Goal: Task Accomplishment & Management: Use online tool/utility

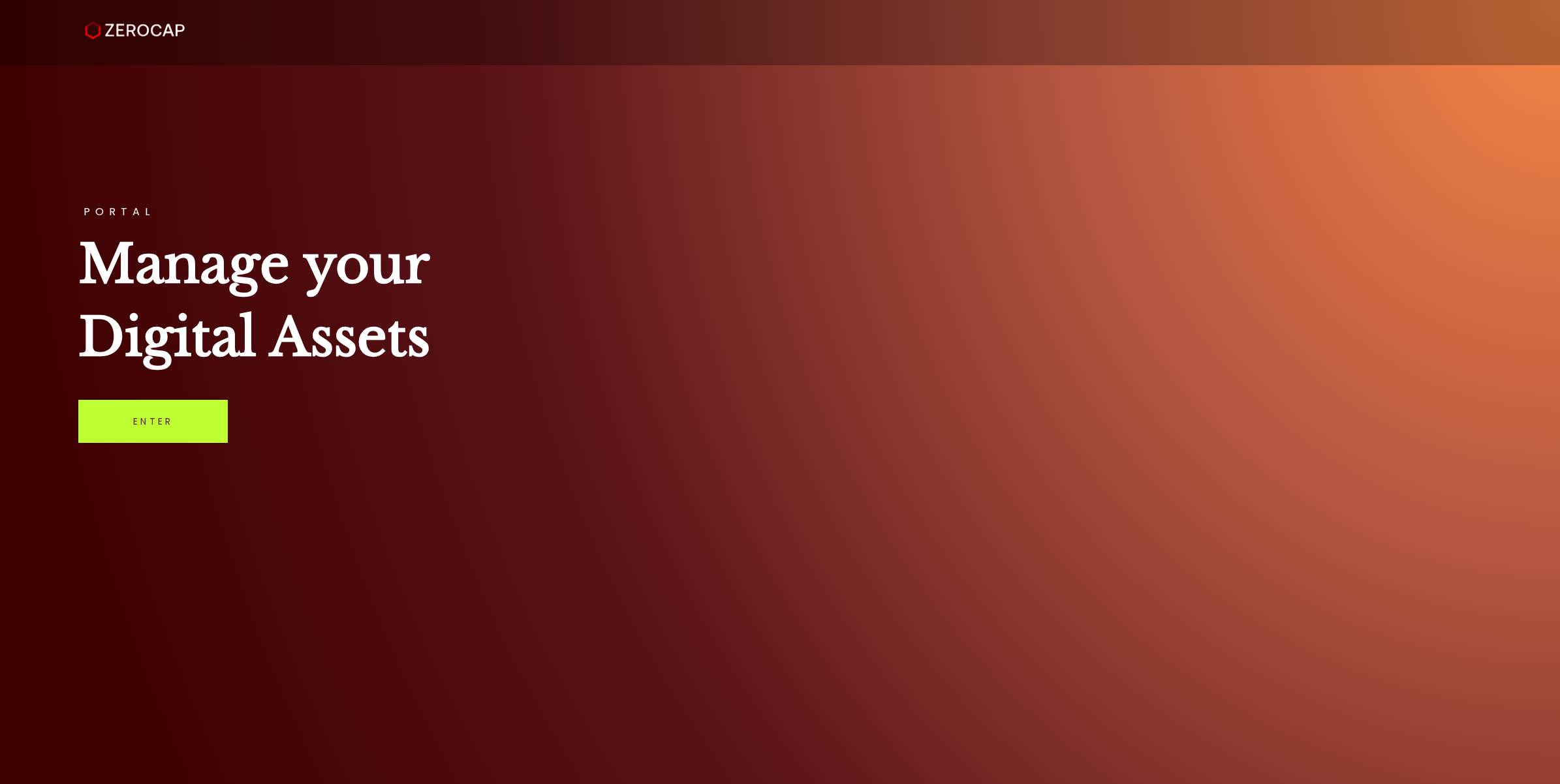
click at [171, 435] on link "Enter" at bounding box center [153, 421] width 149 height 43
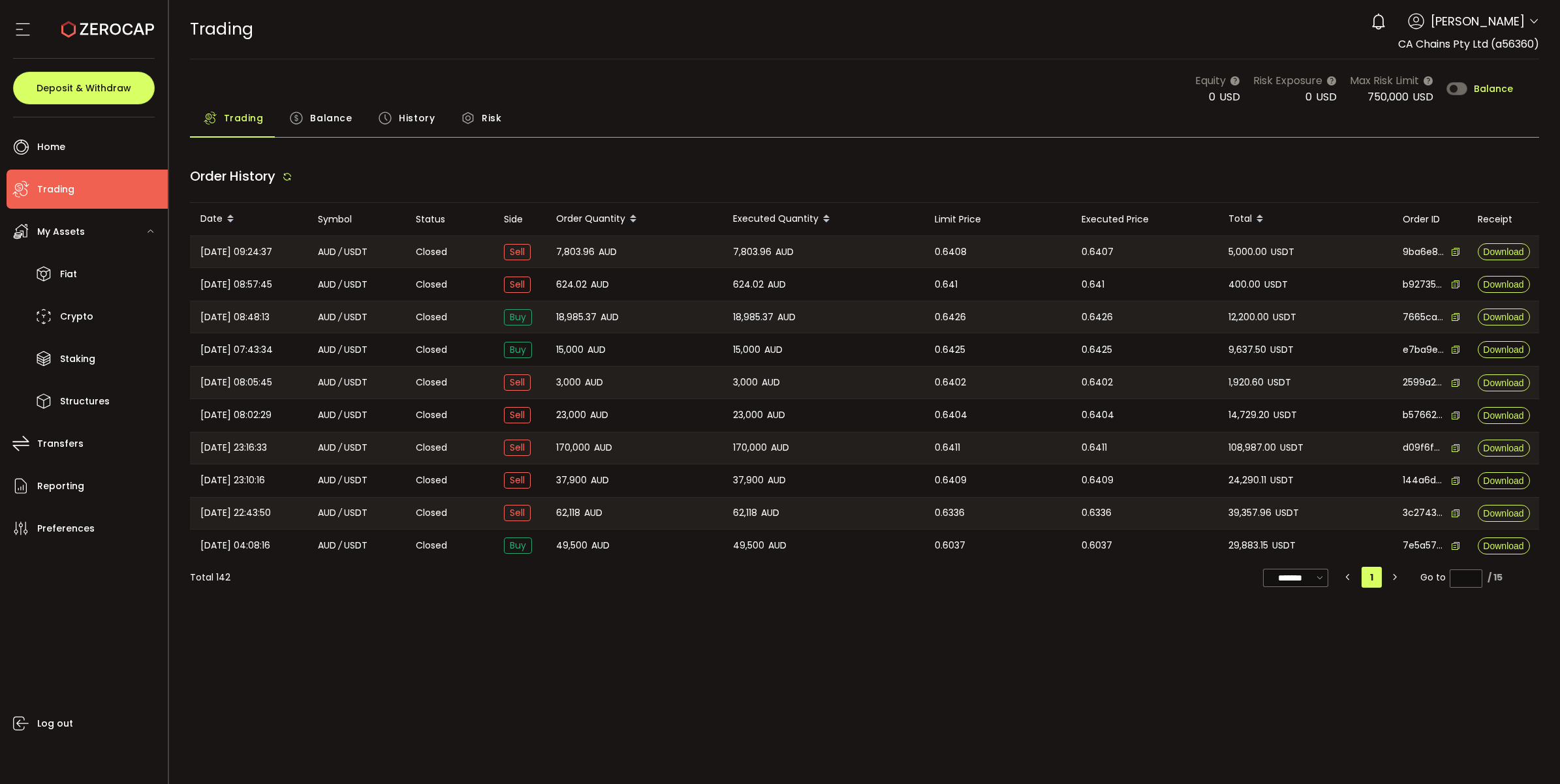
type input "***"
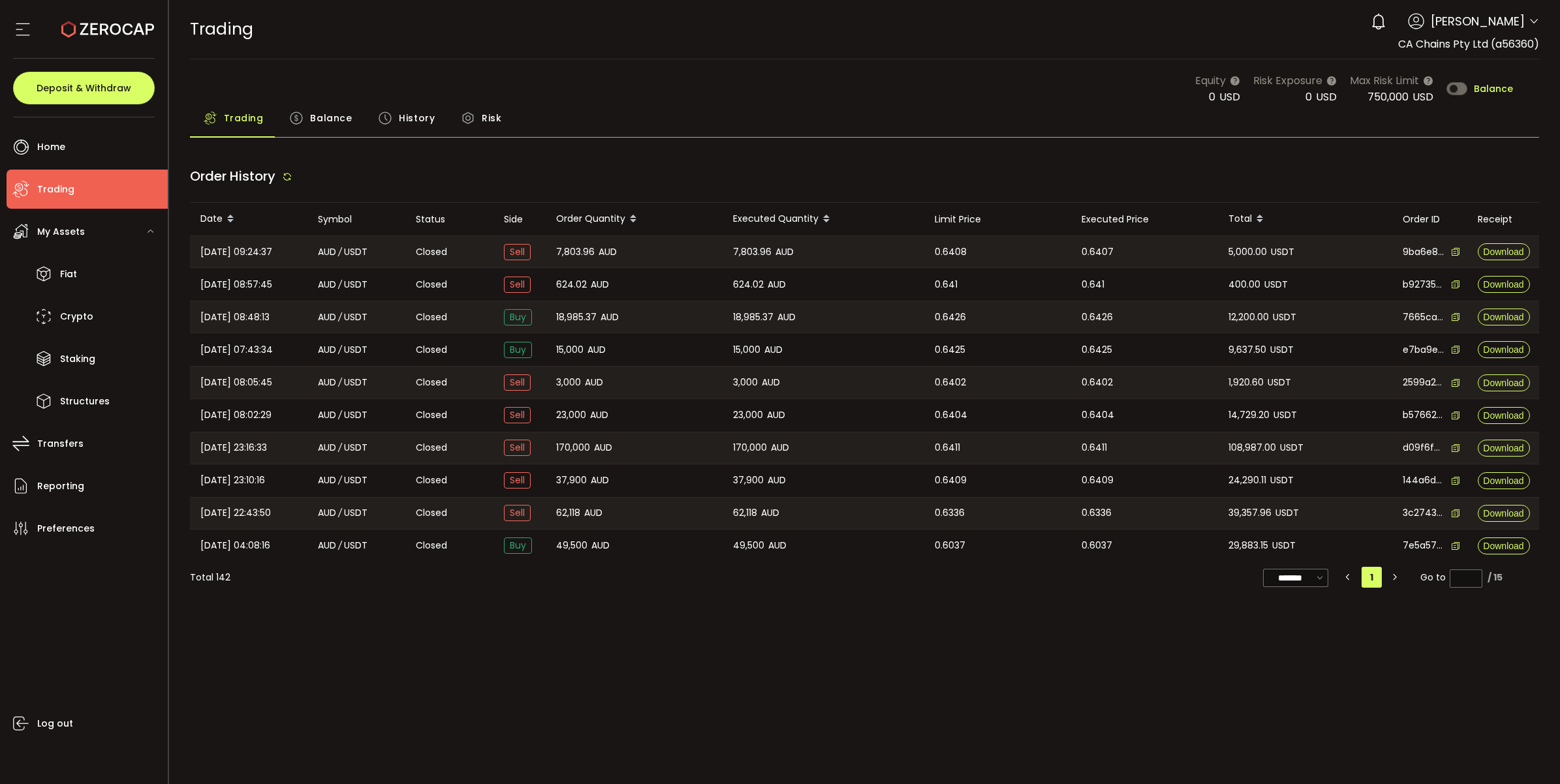
type input "***"
